Goal: Obtain resource: Download file/media

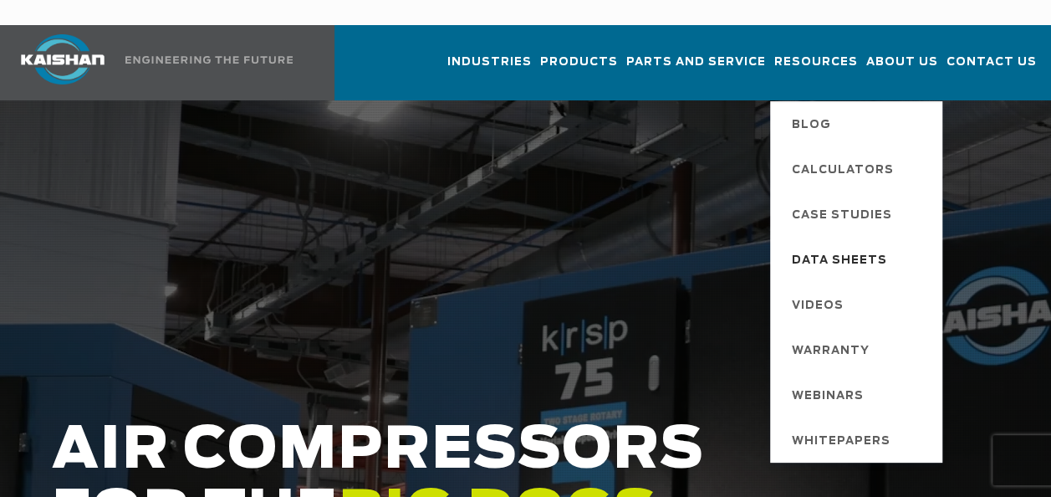
click at [825, 247] on span "Data Sheets" at bounding box center [839, 261] width 95 height 28
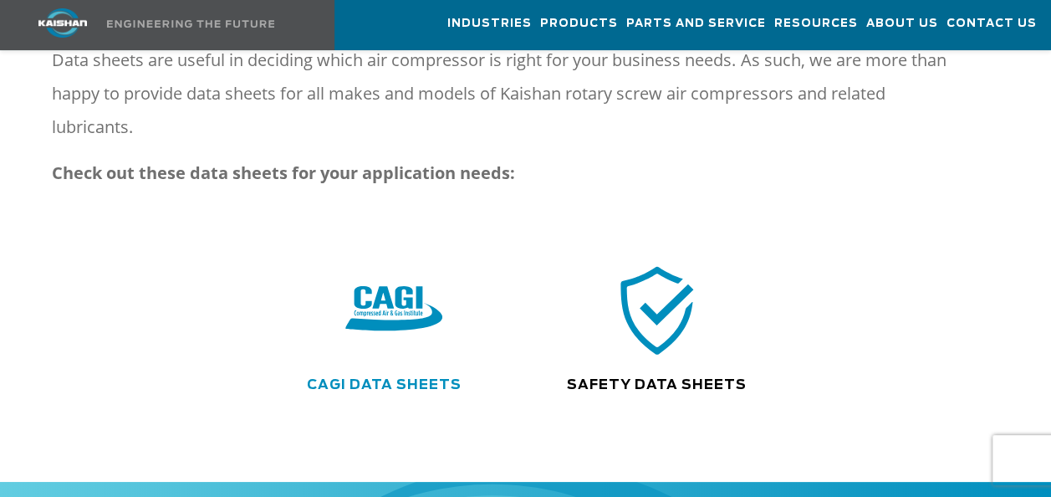
scroll to position [251, 0]
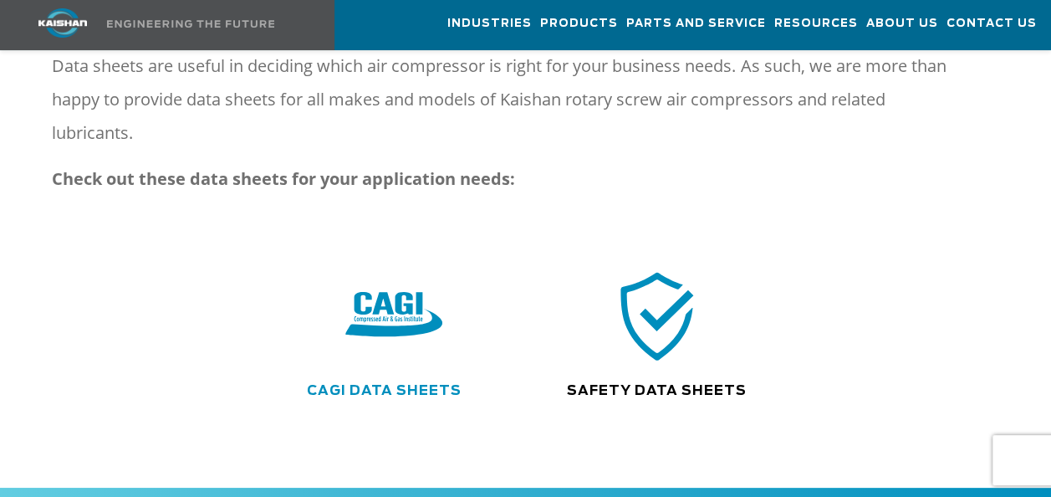
click at [374, 384] on link "CAGI Data Sheets" at bounding box center [384, 390] width 155 height 13
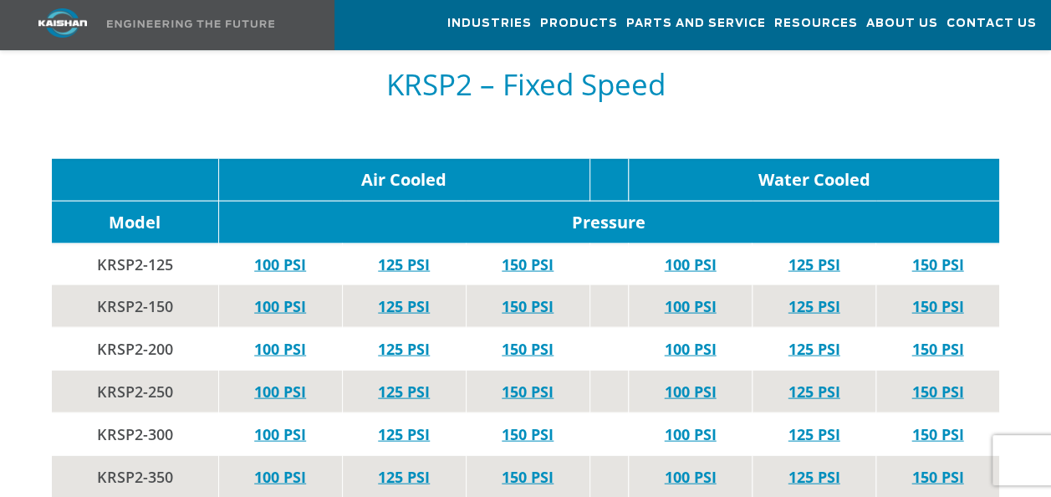
scroll to position [4682, 0]
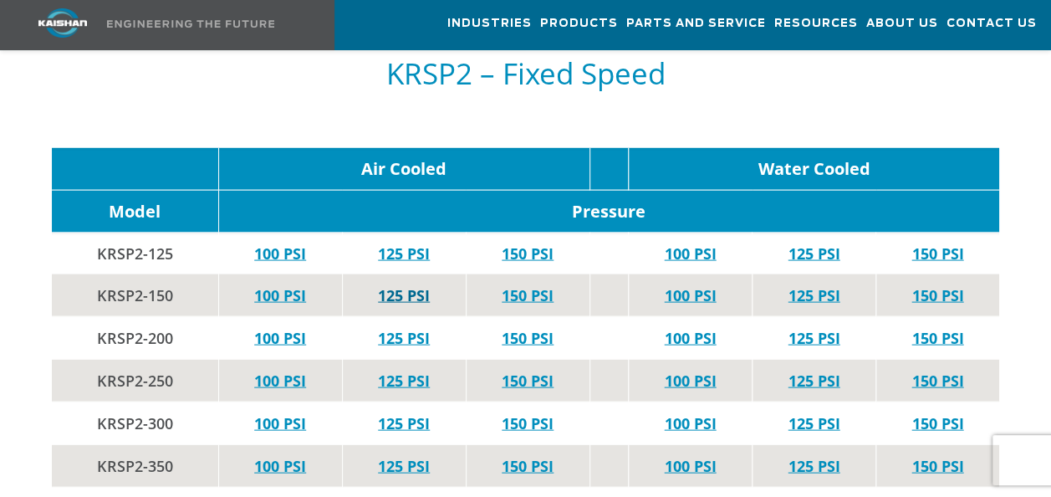
click at [399, 284] on link "125 PSI" at bounding box center [404, 294] width 52 height 20
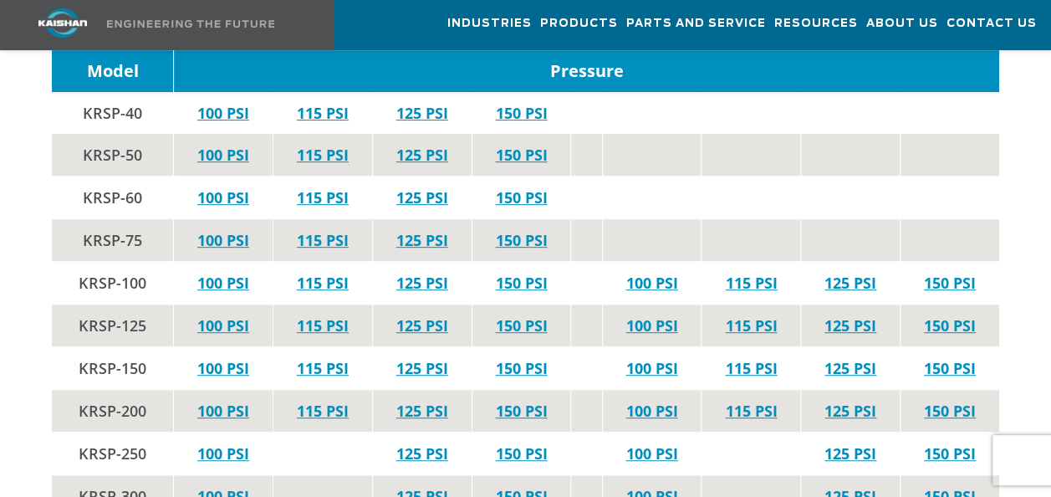
scroll to position [3428, 0]
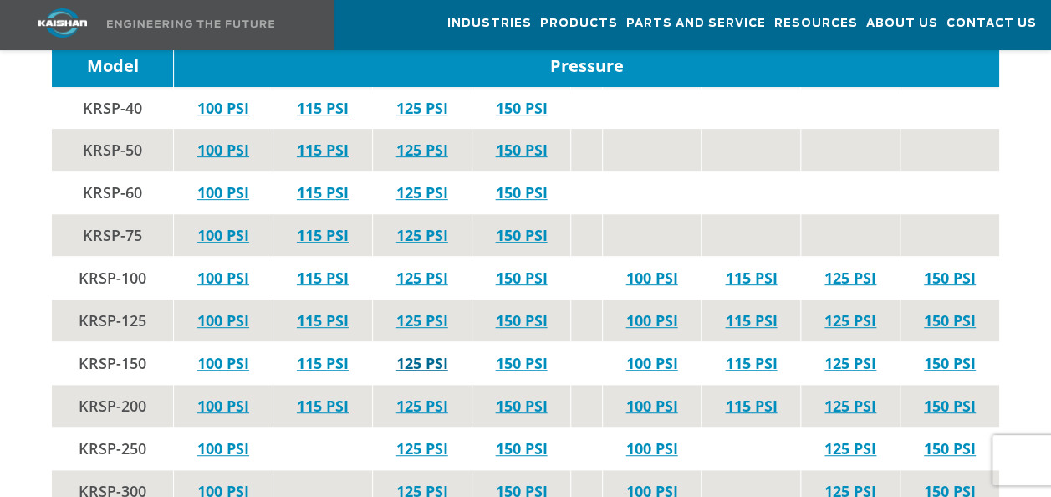
click at [435, 353] on link "125 PSI" at bounding box center [422, 363] width 52 height 20
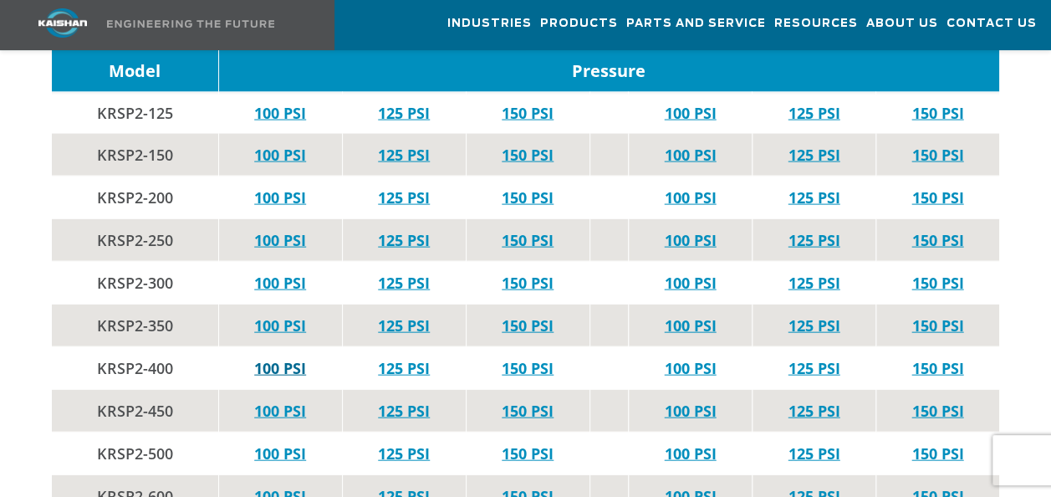
scroll to position [4850, 0]
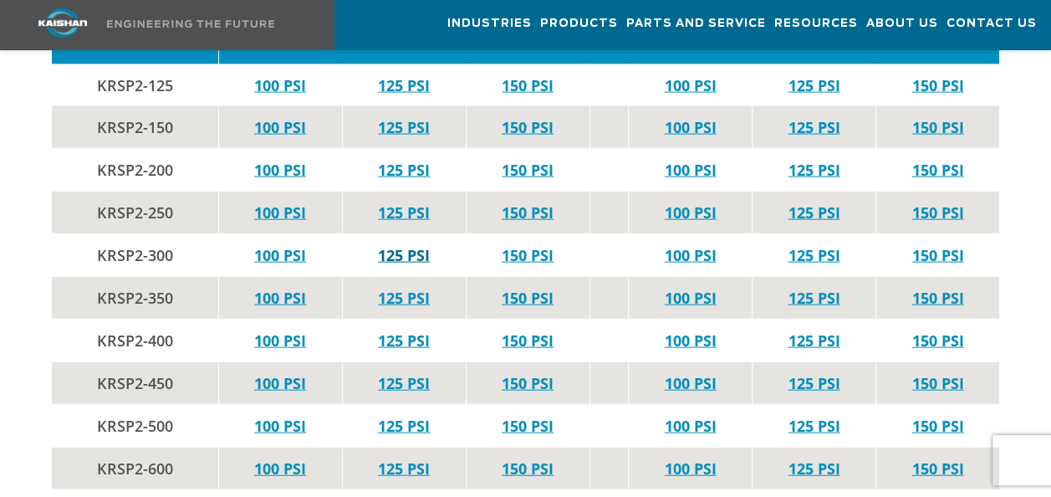
click at [400, 245] on link "125 PSI" at bounding box center [404, 255] width 52 height 20
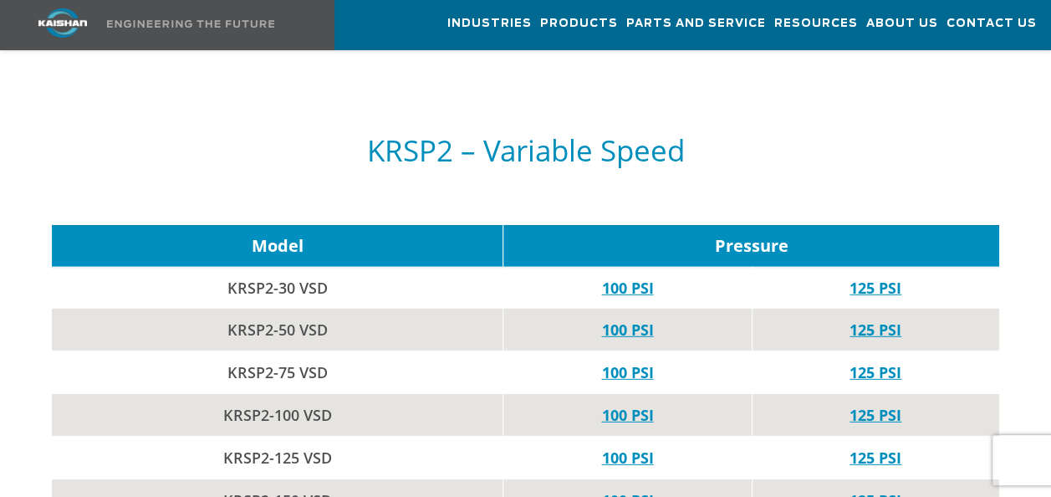
scroll to position [5351, 0]
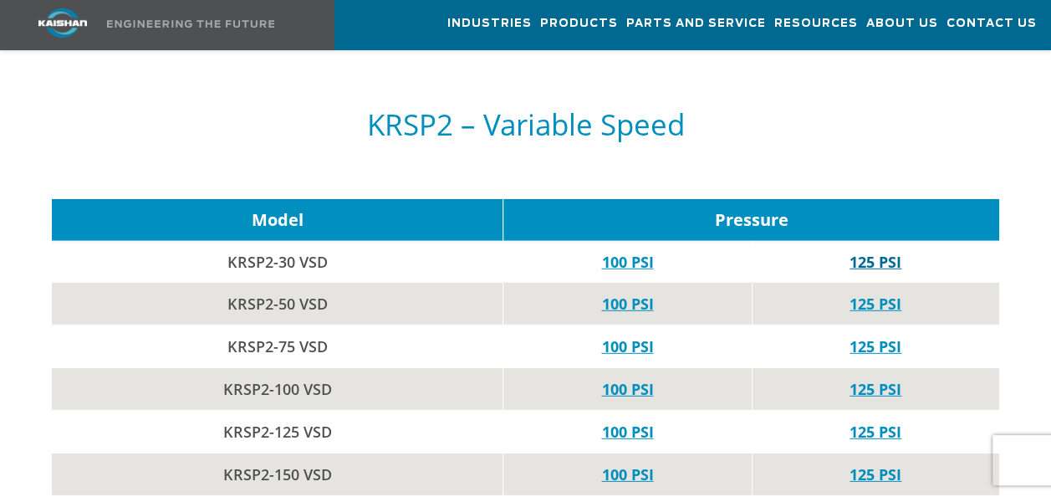
click at [868, 252] on link "125 PSI" at bounding box center [876, 262] width 52 height 20
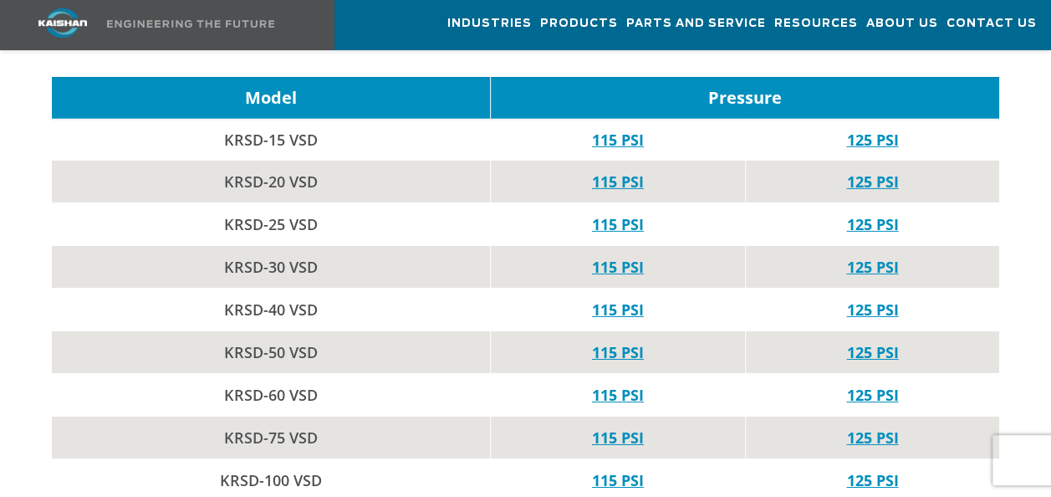
scroll to position [2592, 0]
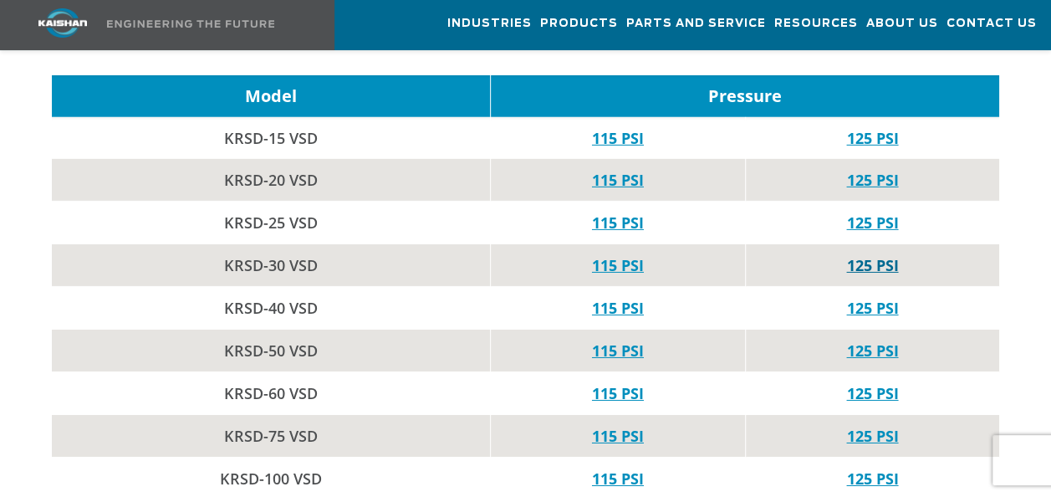
click at [875, 255] on link "125 PSI" at bounding box center [872, 265] width 52 height 20
